Goal: Check status: Check status

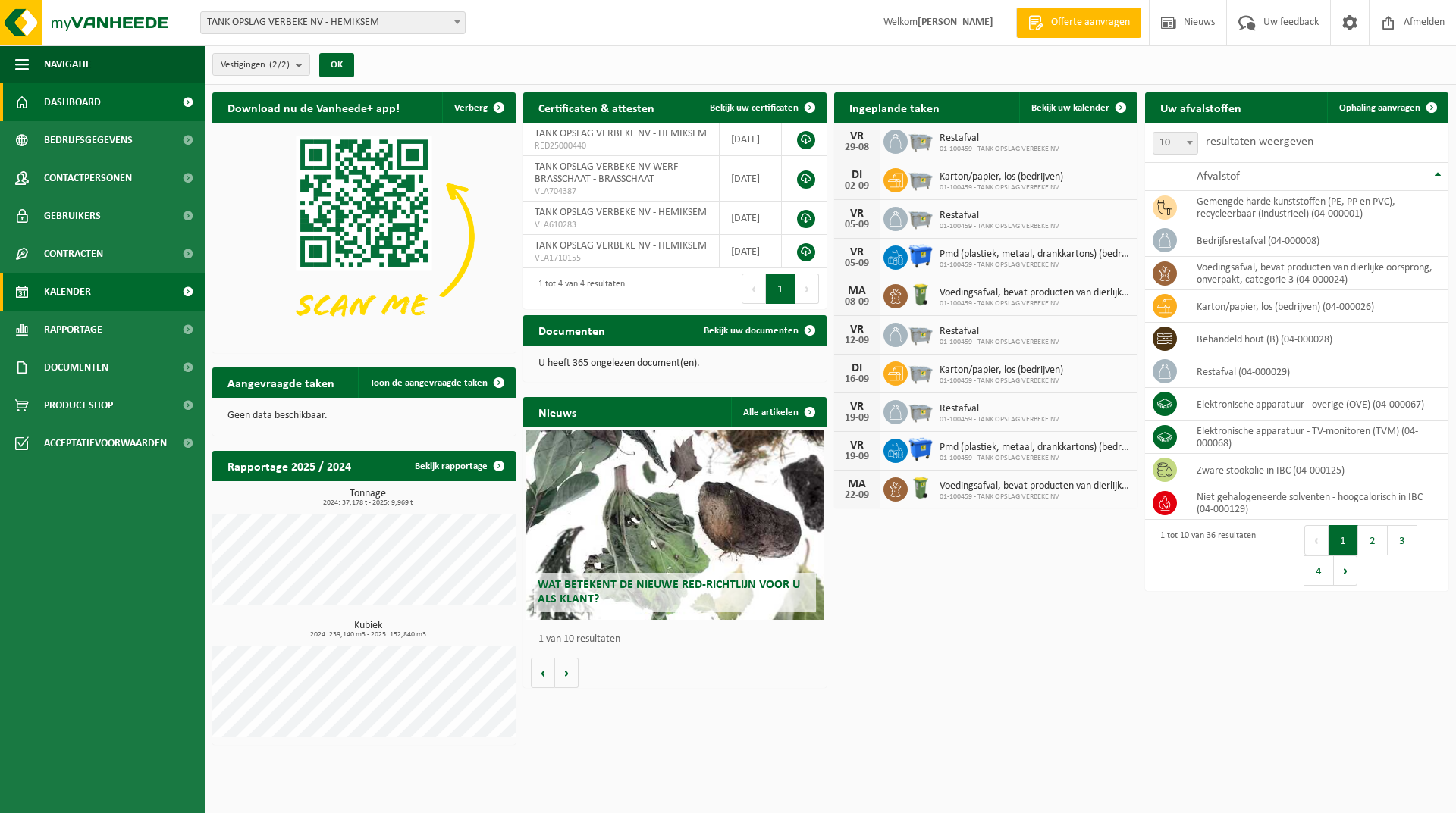
click at [85, 290] on span "Kalender" at bounding box center [68, 291] width 47 height 38
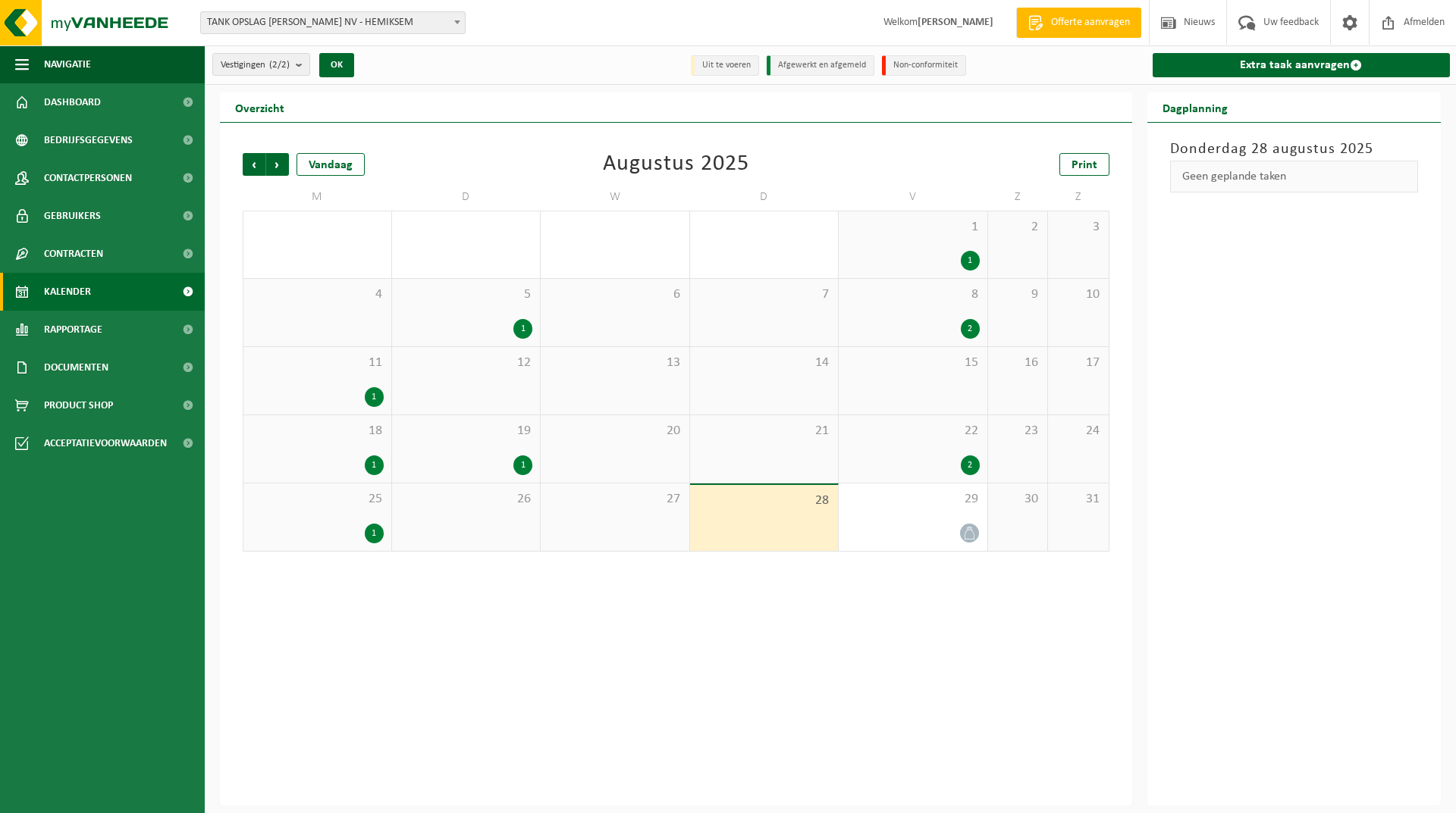
click at [938, 257] on div "1" at bounding box center [912, 260] width 133 height 20
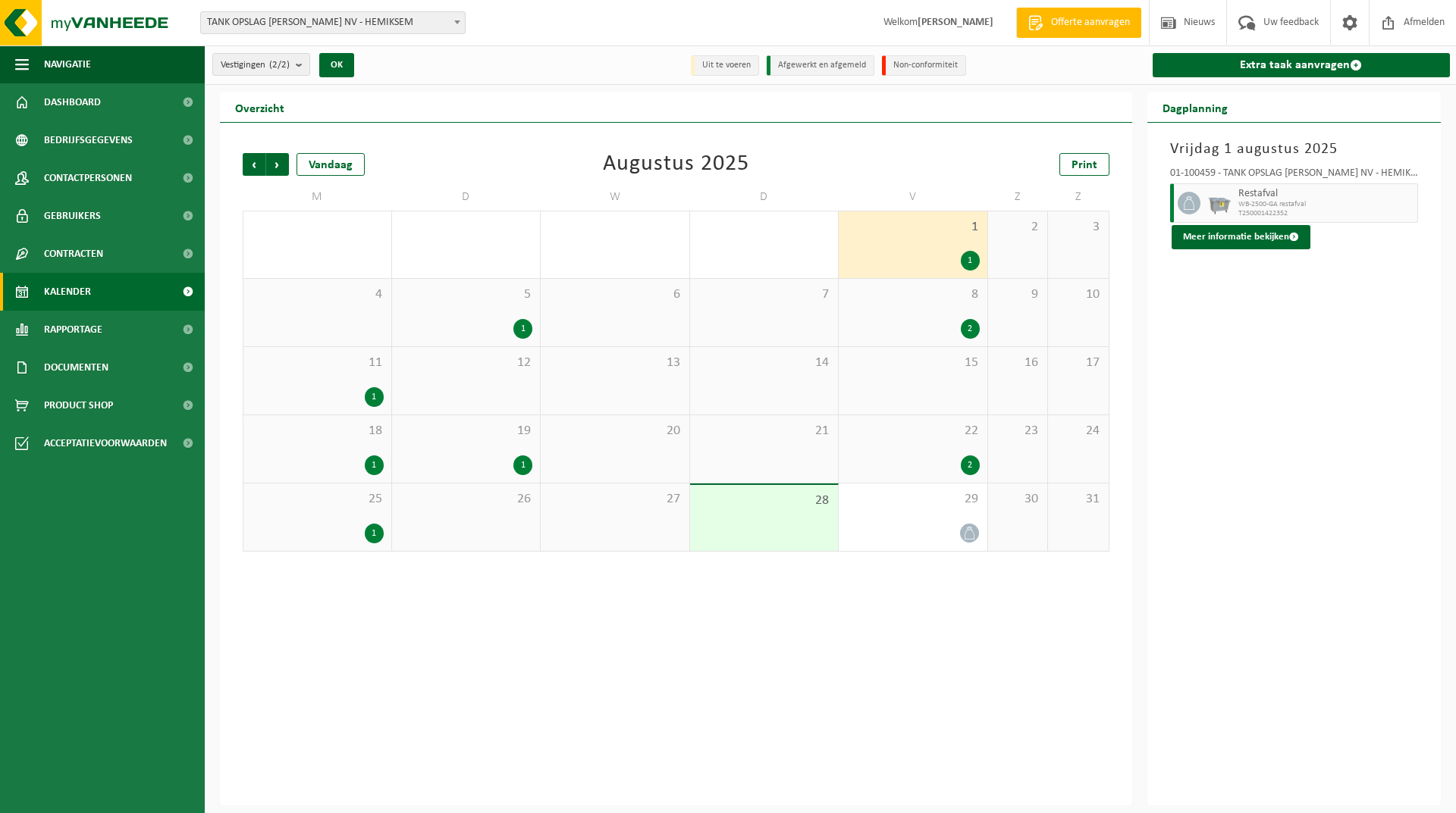
click at [477, 324] on div "1" at bounding box center [466, 328] width 133 height 20
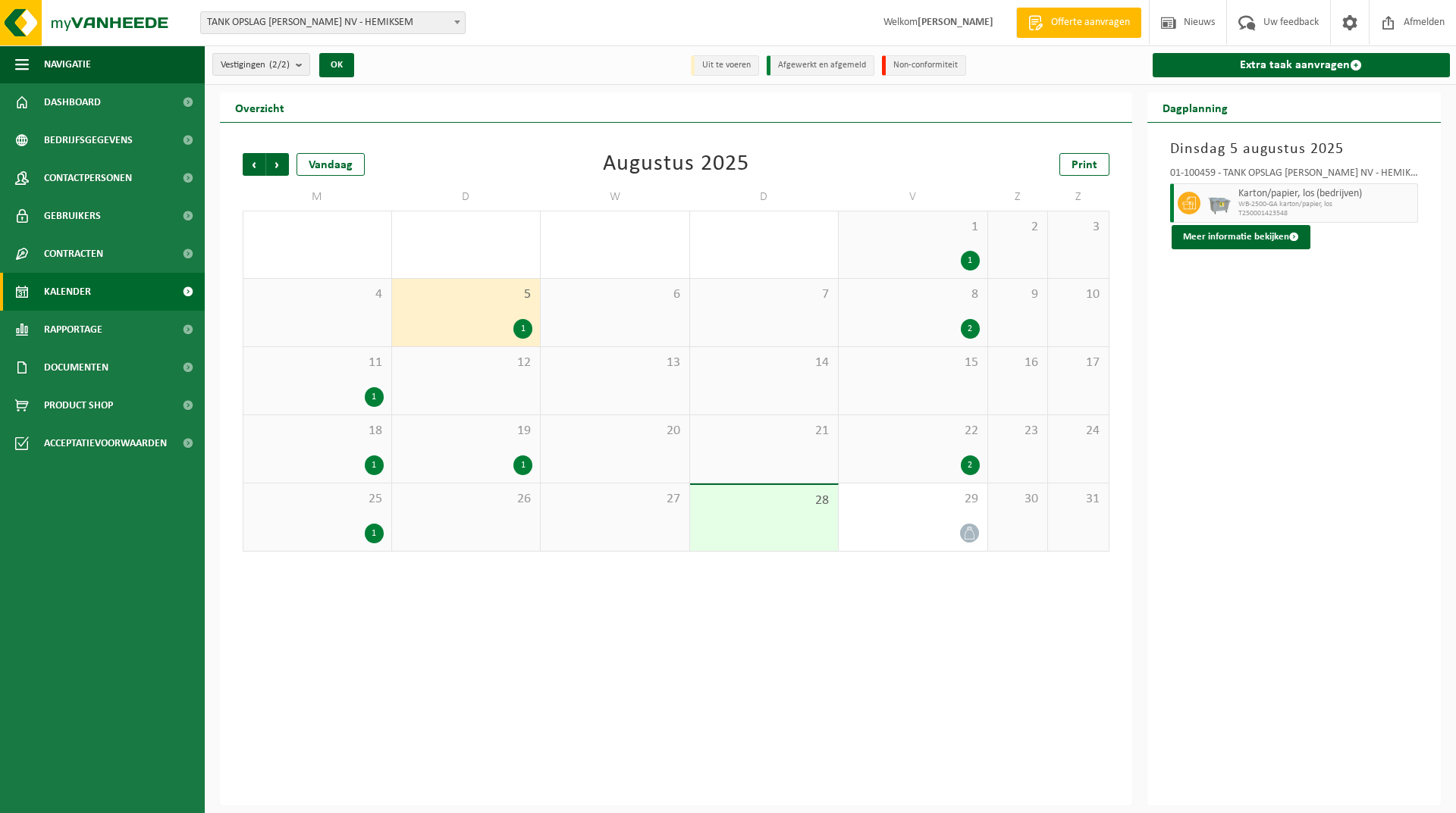
click at [888, 321] on div "2" at bounding box center [912, 328] width 133 height 20
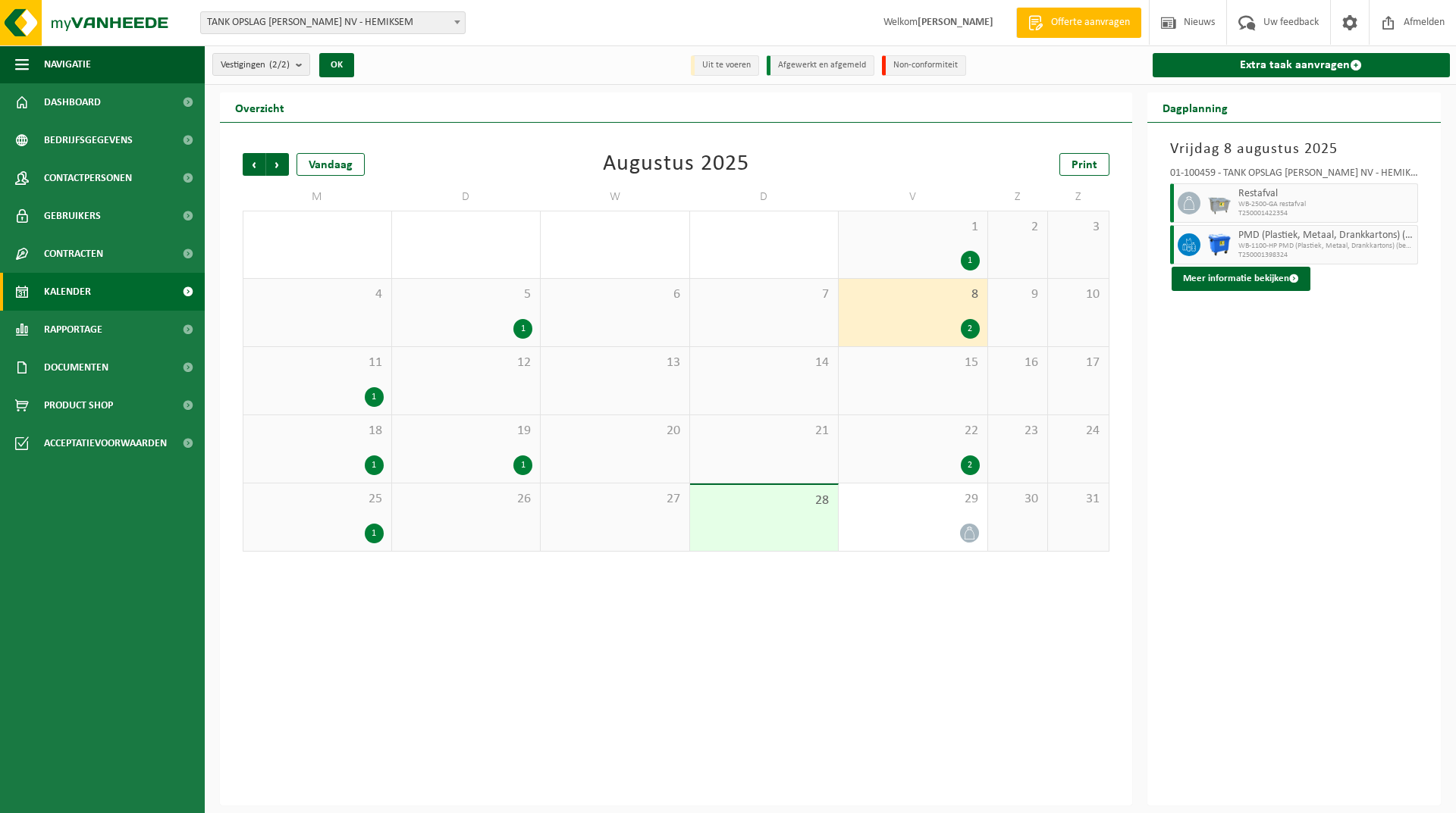
click at [326, 373] on div "11 1" at bounding box center [317, 381] width 148 height 68
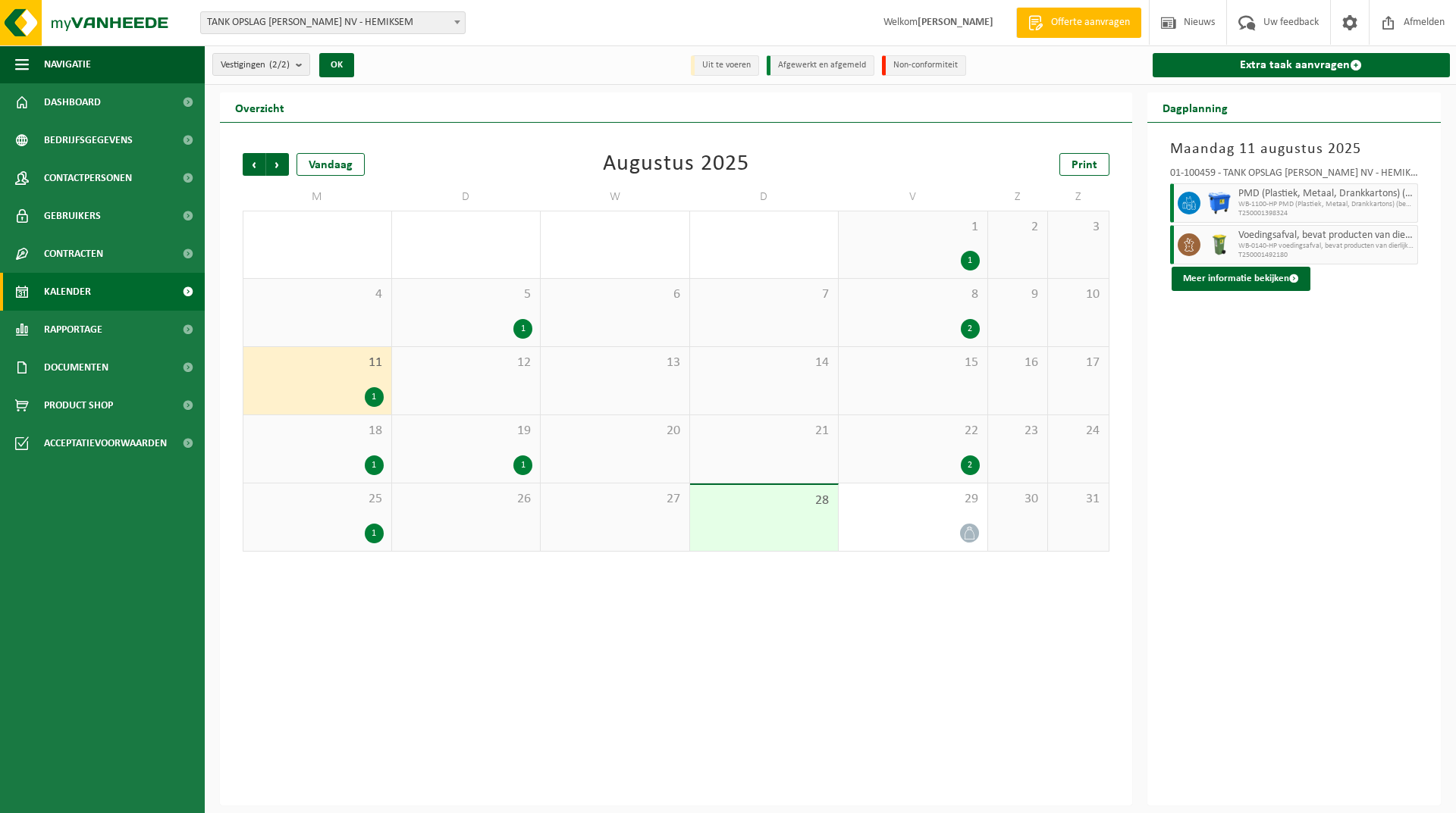
click at [946, 336] on div "2" at bounding box center [912, 328] width 133 height 20
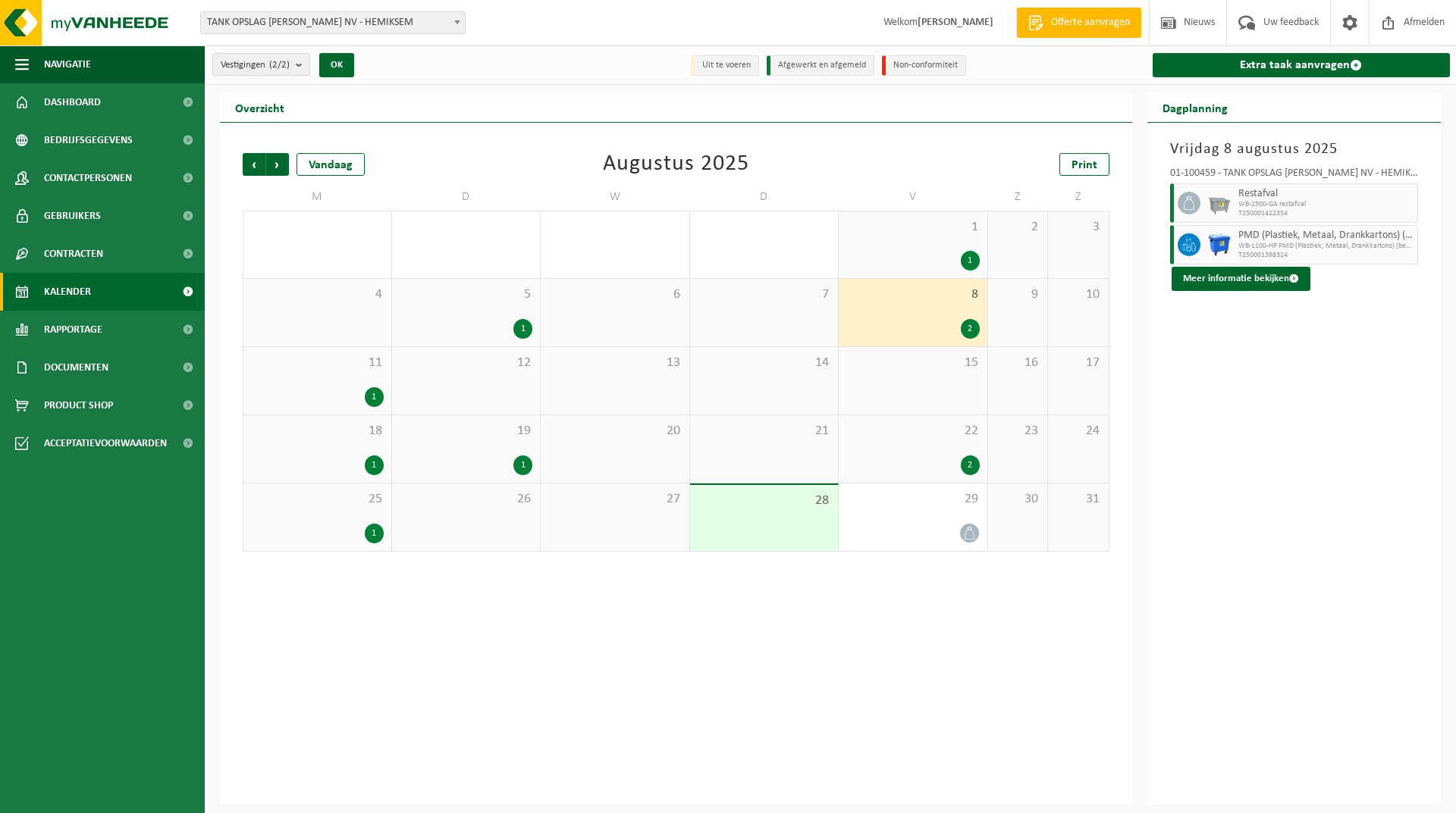
click at [369, 376] on div "11 1" at bounding box center [317, 381] width 148 height 68
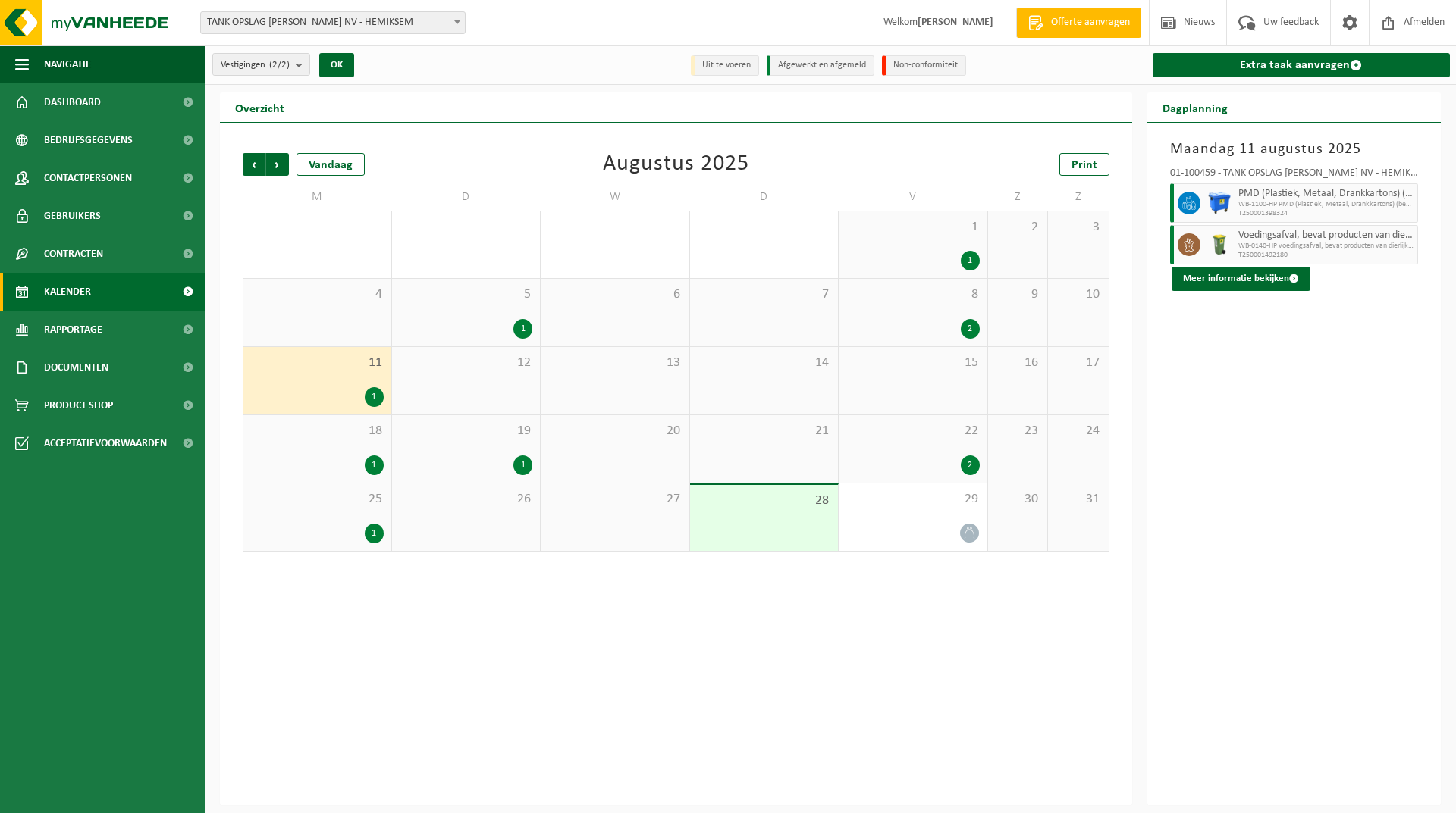
click at [305, 471] on div "1" at bounding box center [317, 465] width 133 height 20
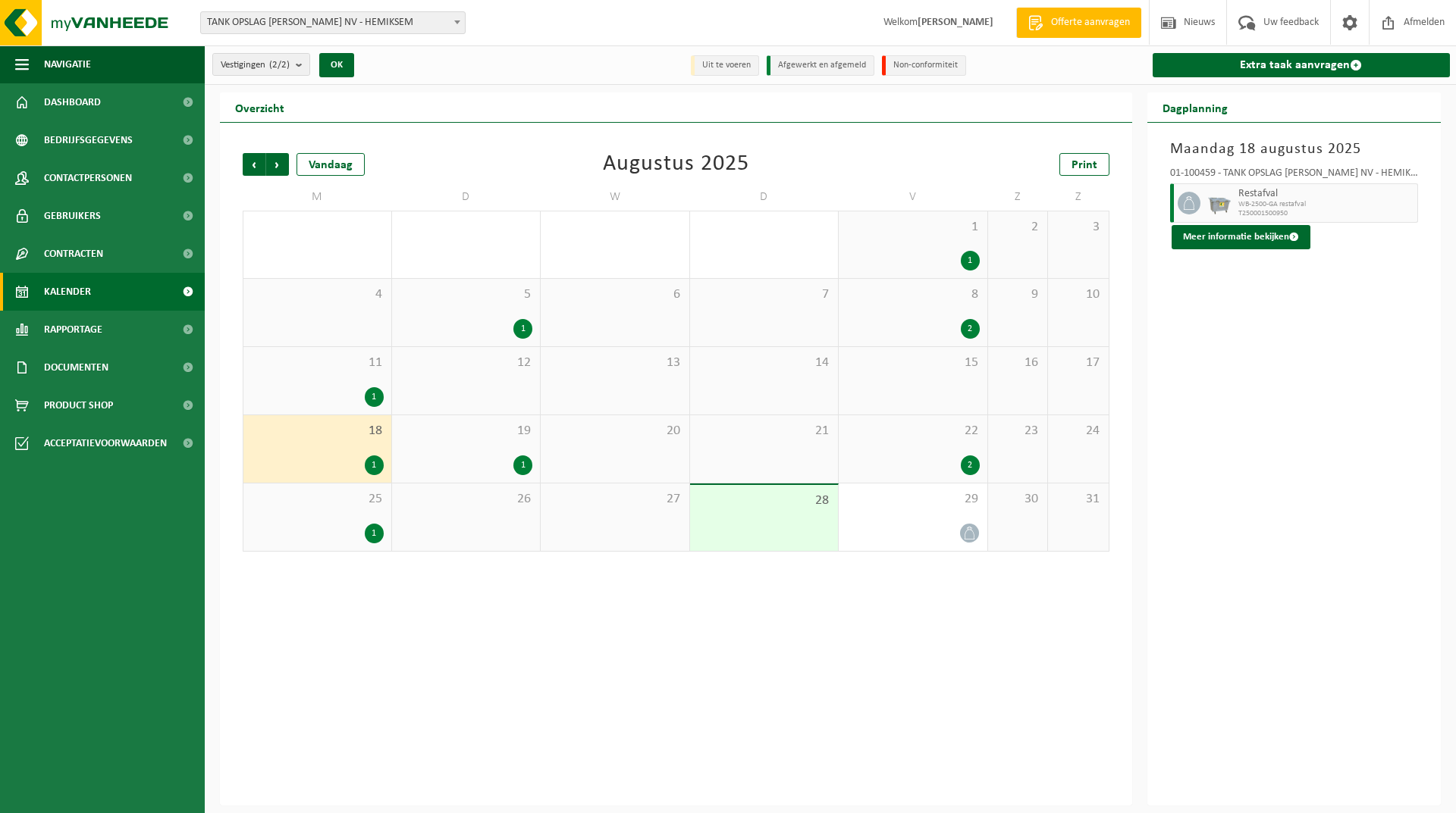
click at [458, 461] on div "1" at bounding box center [466, 465] width 133 height 20
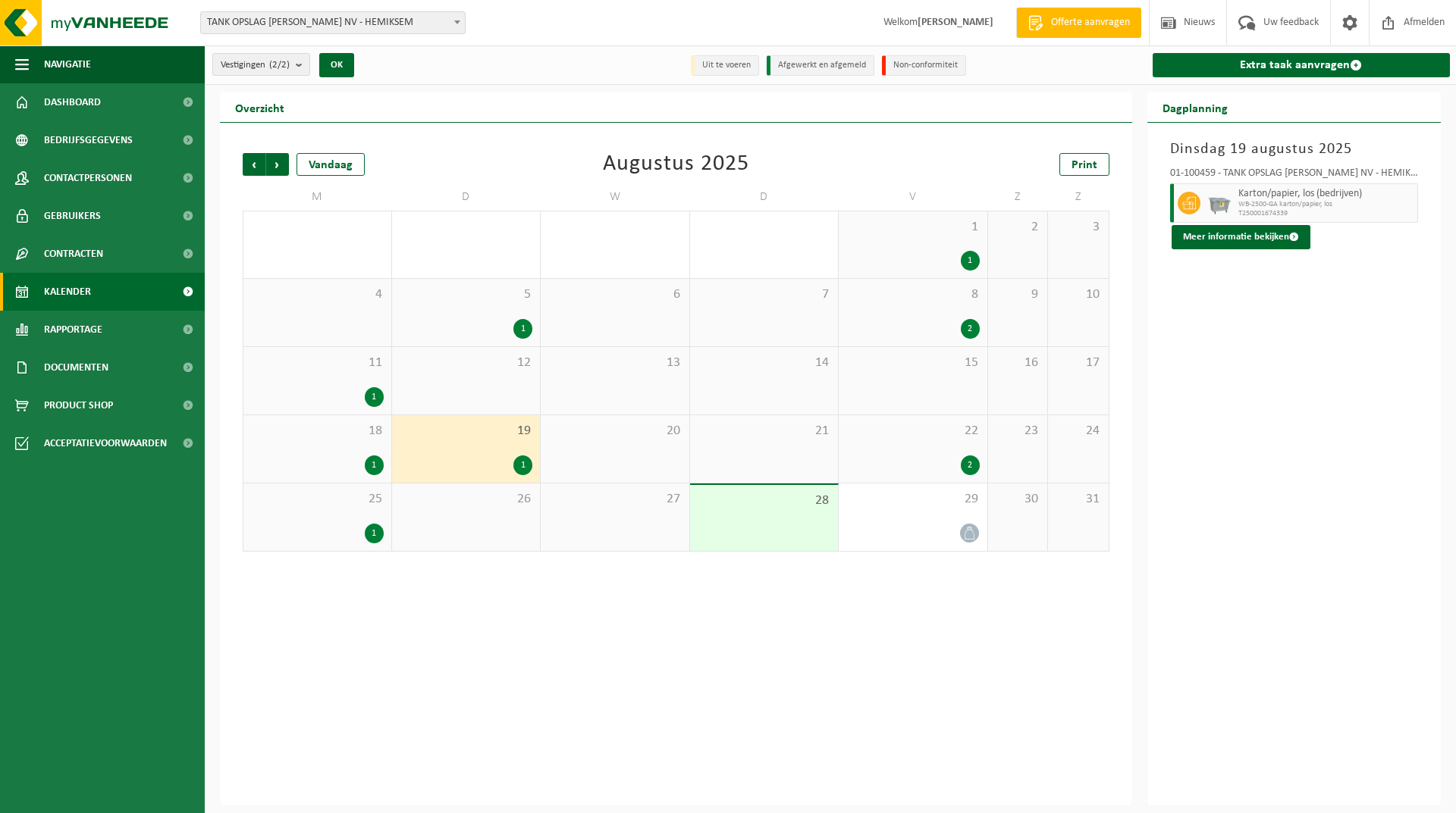
click at [913, 451] on div "22 2" at bounding box center [913, 449] width 149 height 68
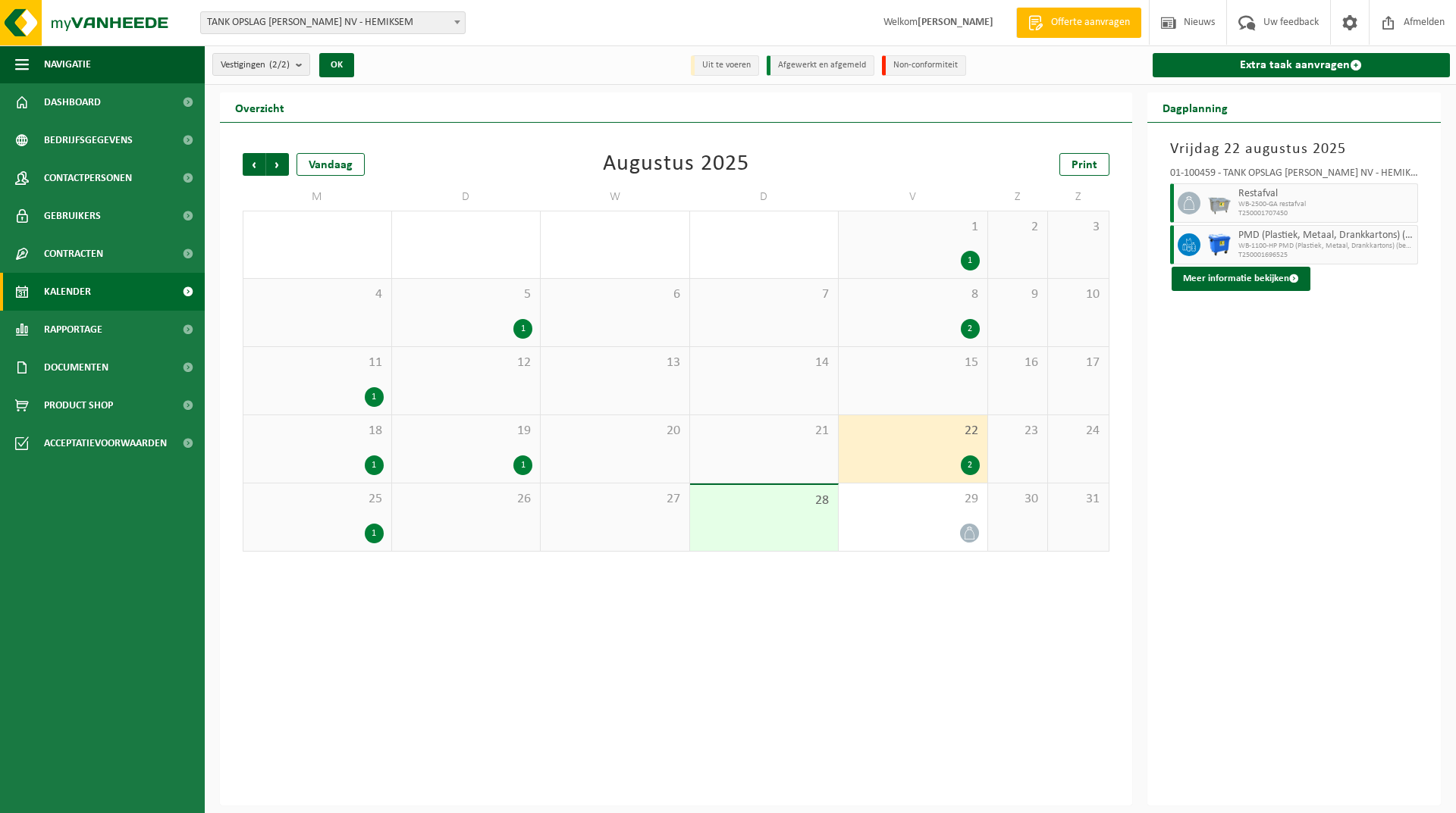
click at [288, 523] on div "25 1" at bounding box center [317, 518] width 148 height 68
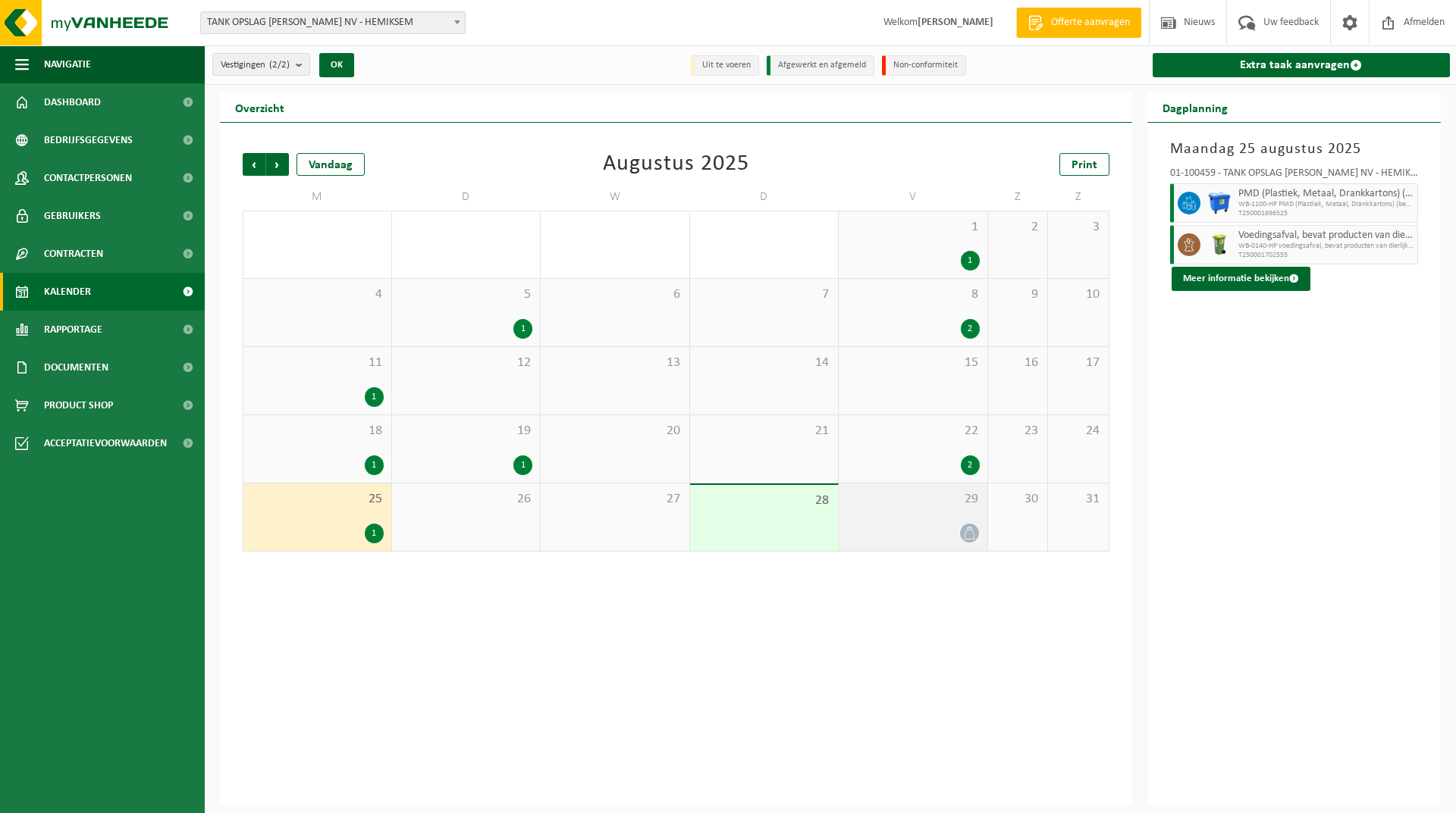
click at [873, 542] on div at bounding box center [912, 534] width 133 height 21
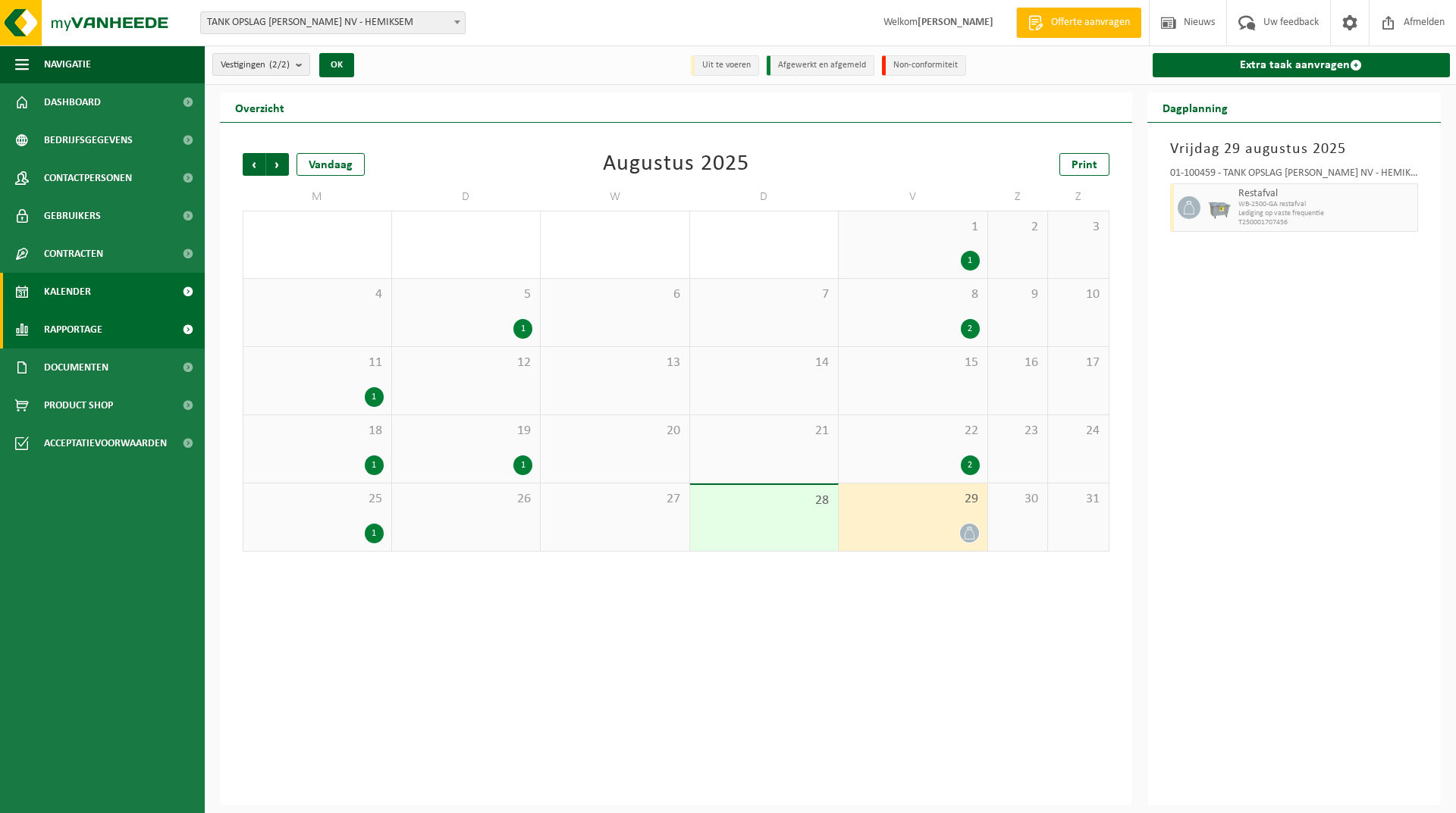
click at [91, 323] on span "Rapportage" at bounding box center [74, 330] width 59 height 38
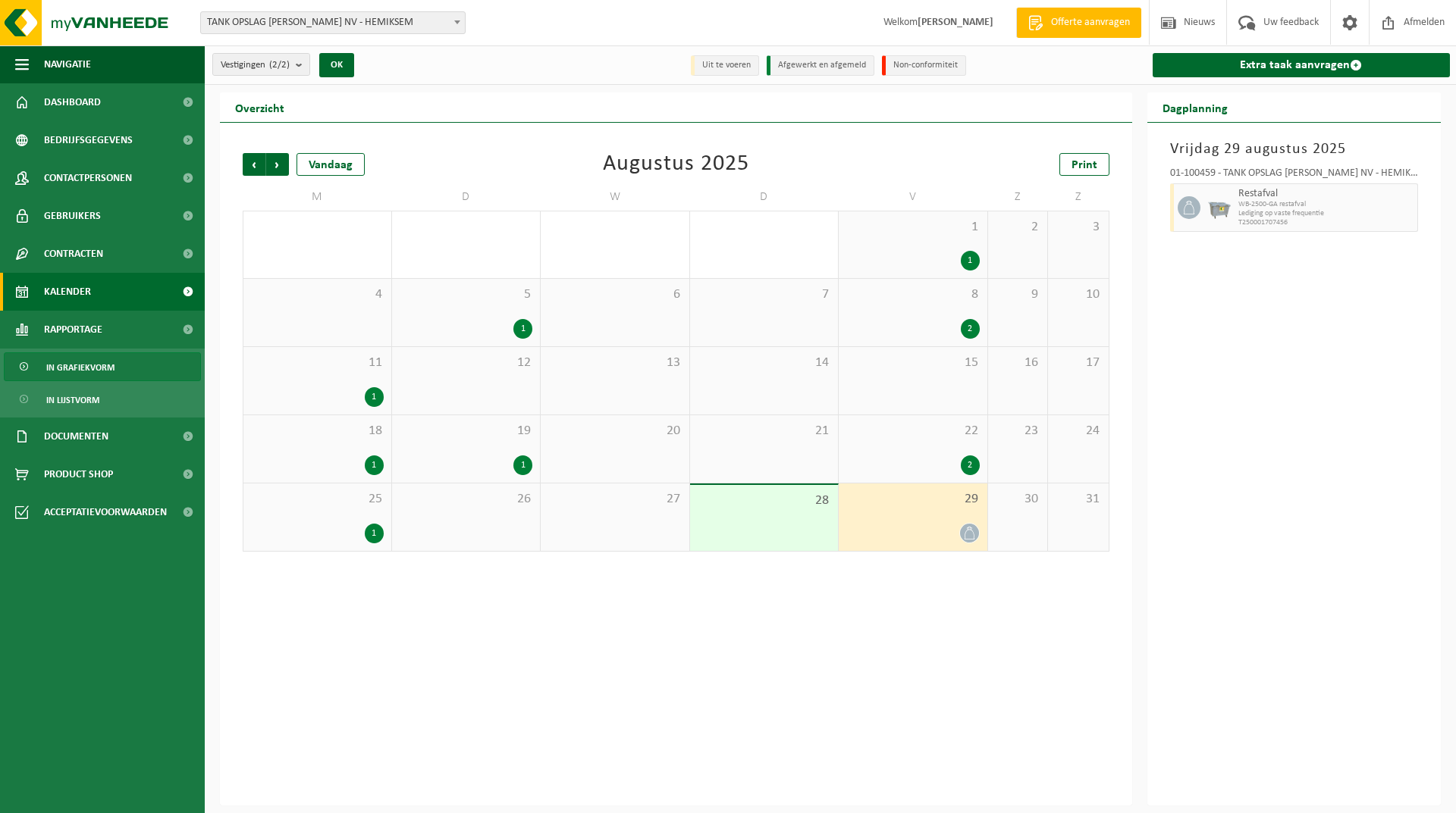
click at [88, 367] on span "In grafiekvorm" at bounding box center [80, 368] width 68 height 29
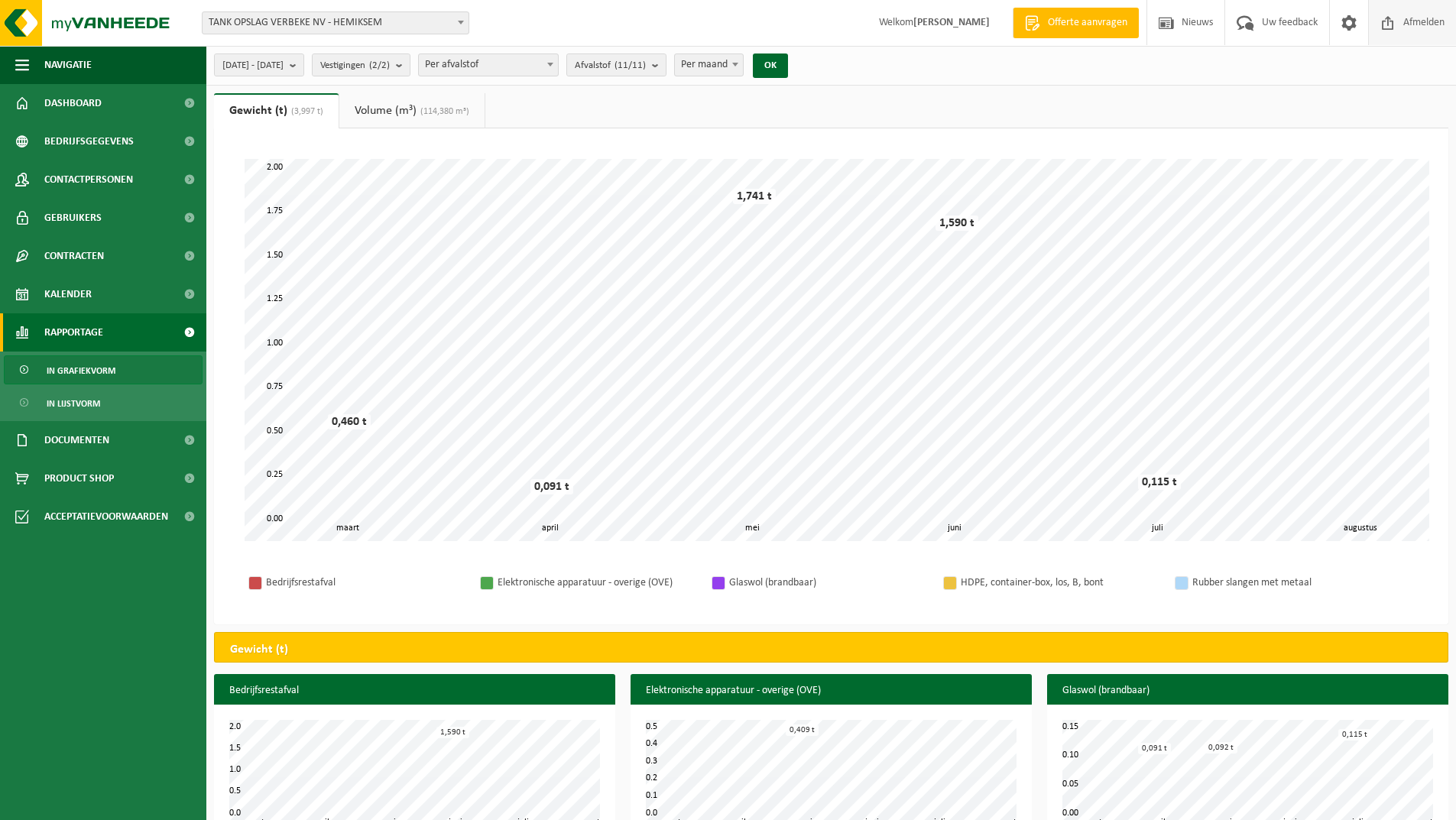
click at [1412, 16] on span "Afmelden" at bounding box center [1424, 22] width 49 height 45
